Goal: Understand process/instructions

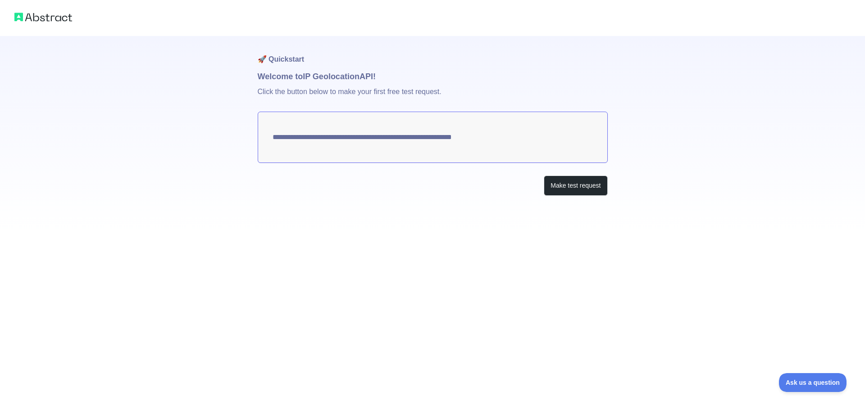
click at [477, 140] on textarea "**********" at bounding box center [433, 137] width 350 height 51
click at [558, 189] on button "Make test request" at bounding box center [576, 186] width 64 height 20
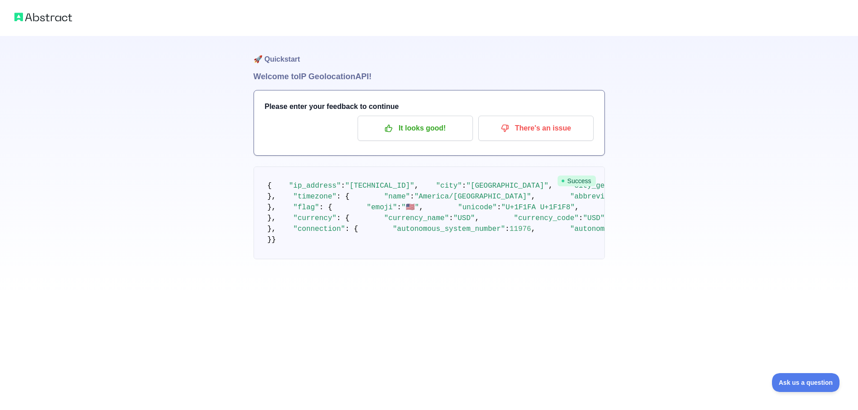
scroll to position [127, 0]
drag, startPoint x: 366, startPoint y: 226, endPoint x: 349, endPoint y: 206, distance: 26.5
click at [338, 225] on pre "{ "ip_address" : "[TECHNICAL_ID]" , "city" : "[GEOGRAPHIC_DATA]" , "city_geonam…" at bounding box center [429, 213] width 351 height 93
copy span "91.8524"
drag, startPoint x: 358, startPoint y: 237, endPoint x: 330, endPoint y: 237, distance: 27.9
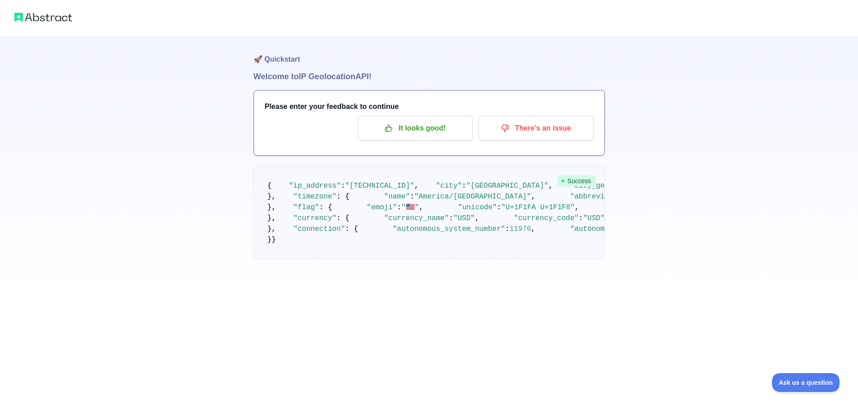
click at [330, 237] on pre "{ "ip_address" : "[TECHNICAL_ID]" , "city" : "[GEOGRAPHIC_DATA]" , "city_geonam…" at bounding box center [429, 213] width 351 height 93
copy span "36.7281"
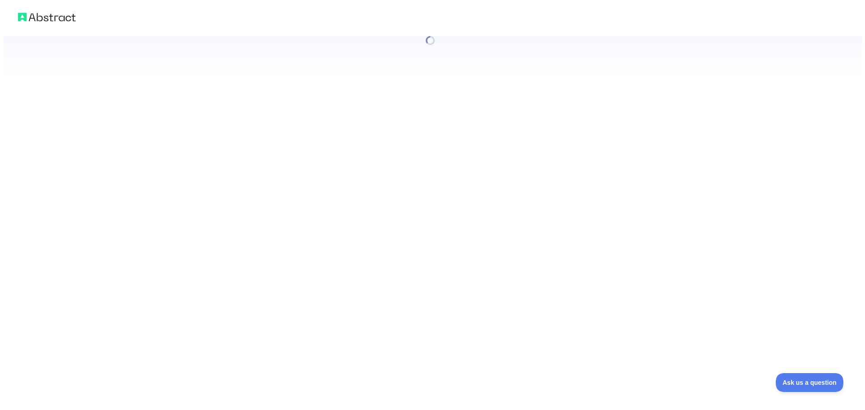
scroll to position [0, 0]
